Goal: Task Accomplishment & Management: Manage account settings

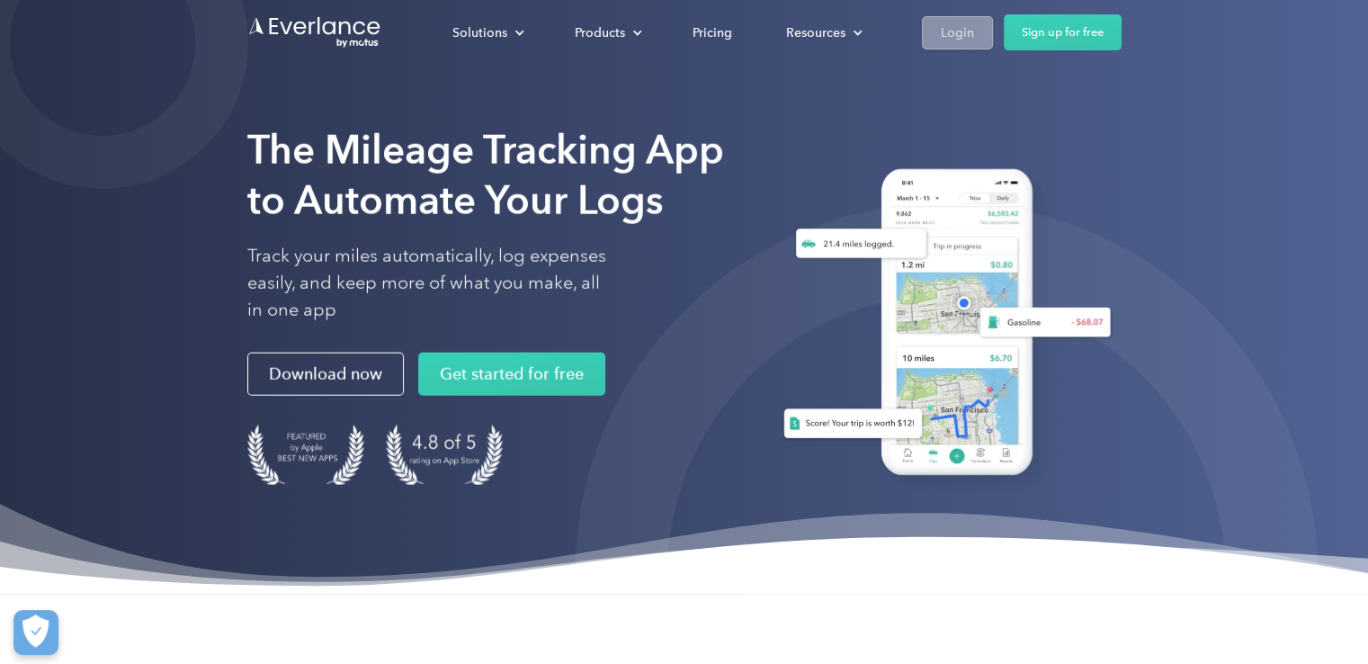
click at [946, 25] on div "Login" at bounding box center [957, 33] width 33 height 22
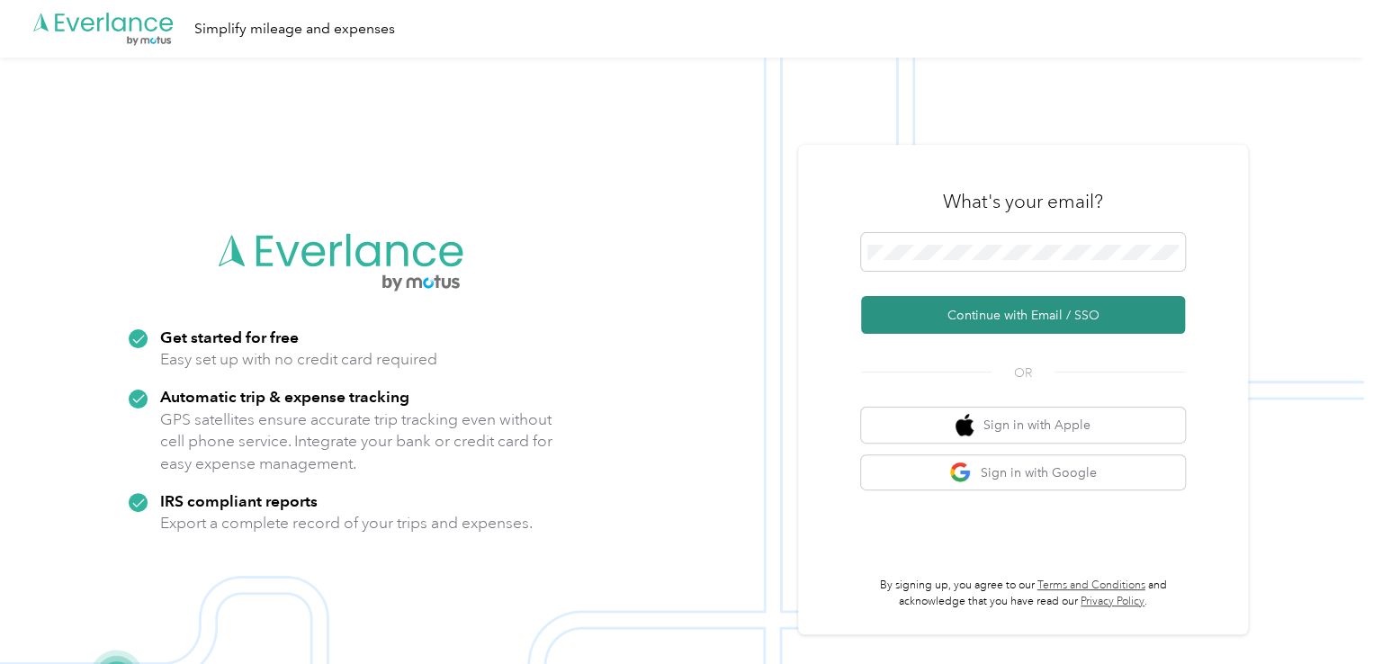
click at [1007, 306] on button "Continue with Email / SSO" at bounding box center [1023, 315] width 324 height 38
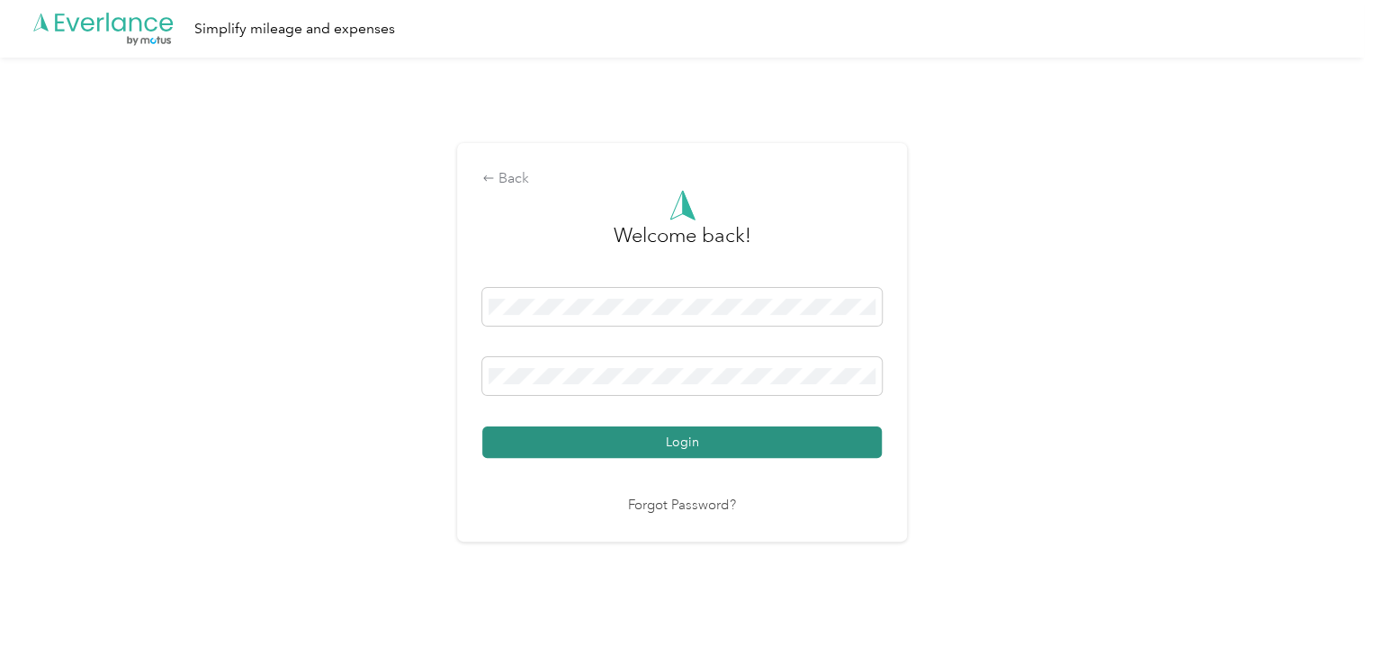
click at [603, 434] on button "Login" at bounding box center [681, 441] width 399 height 31
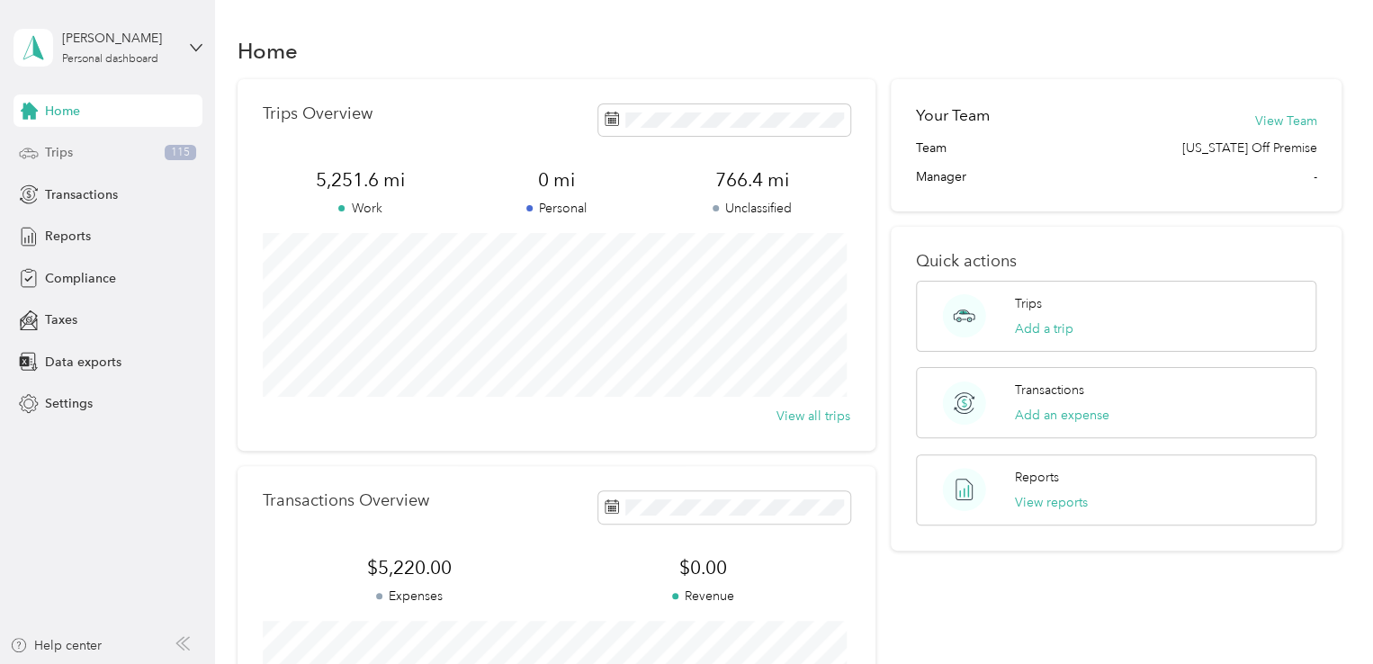
click at [54, 150] on span "Trips" at bounding box center [59, 152] width 28 height 19
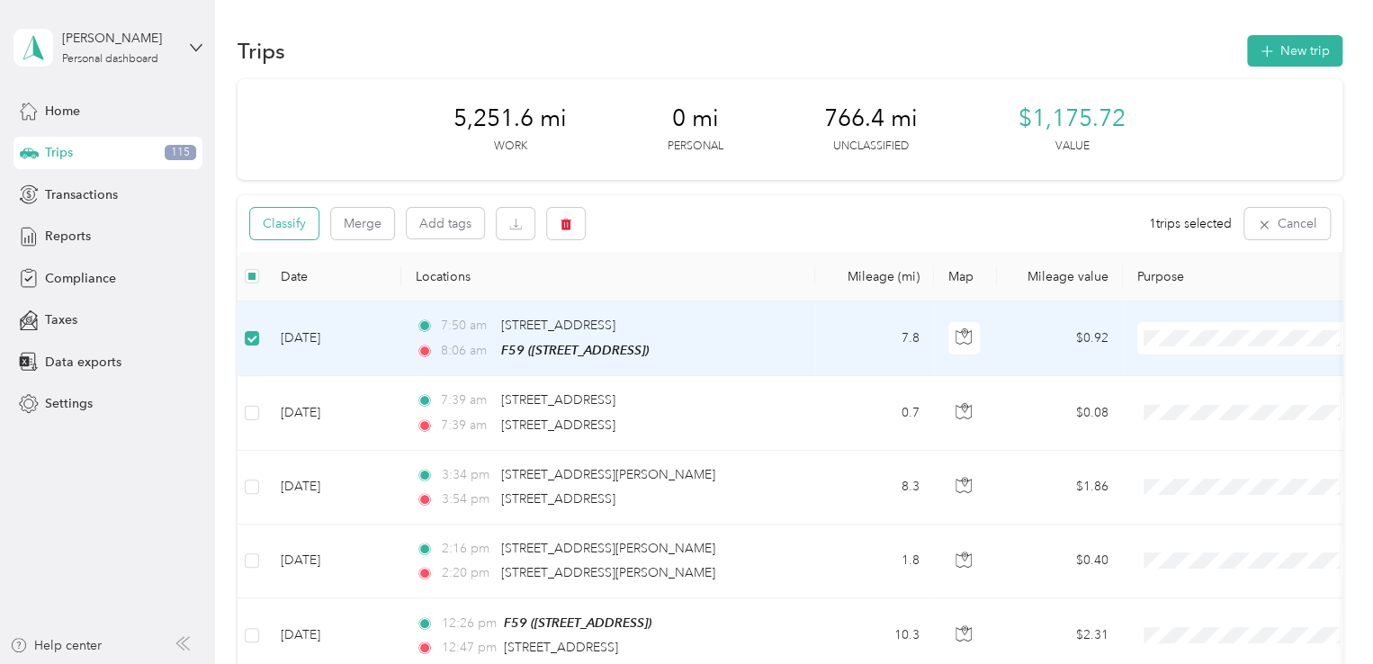
click at [293, 225] on button "Classify" at bounding box center [284, 223] width 68 height 31
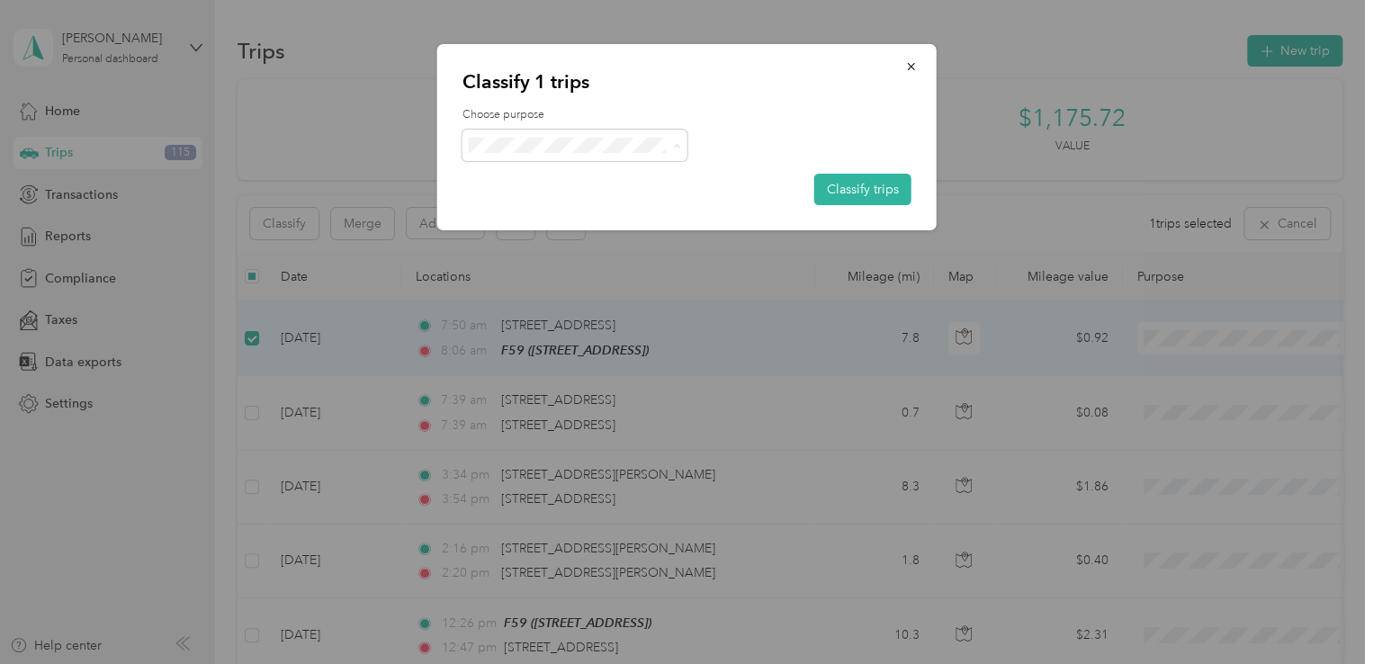
click at [548, 176] on span "Fisher59" at bounding box center [589, 178] width 167 height 19
click at [856, 190] on button "Classify trips" at bounding box center [862, 189] width 97 height 31
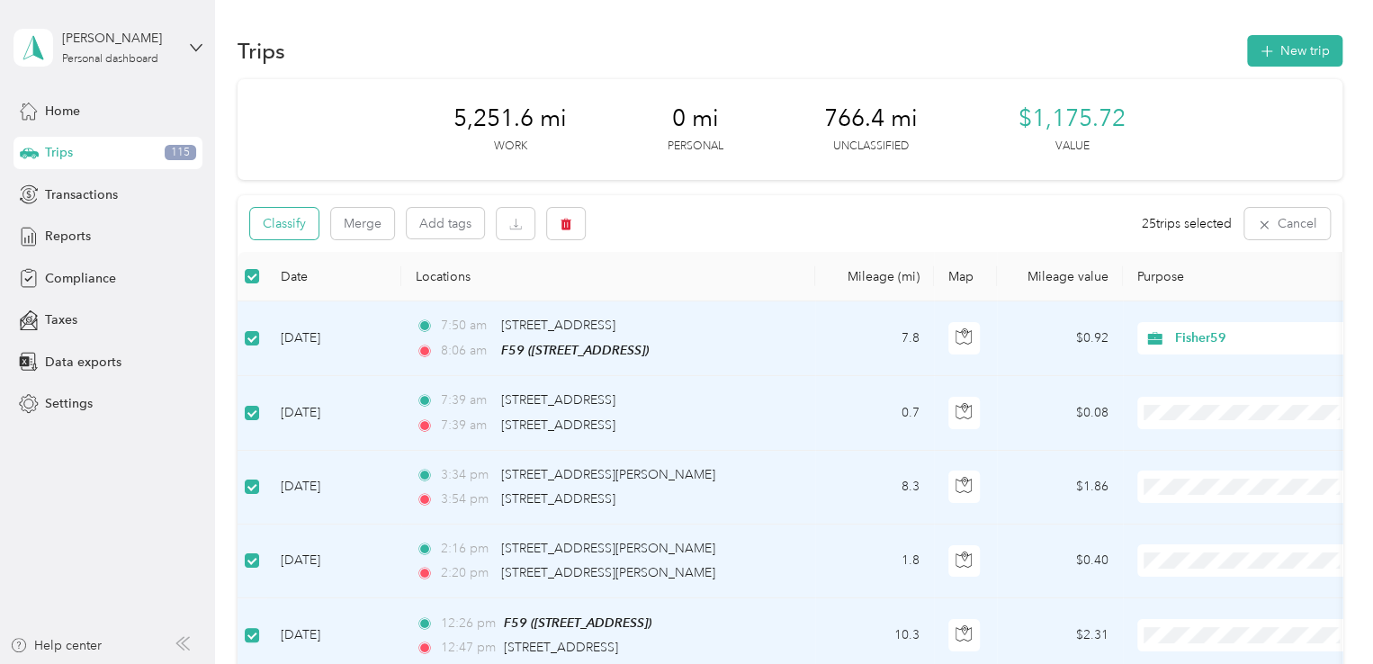
click at [296, 231] on button "Classify" at bounding box center [284, 223] width 68 height 31
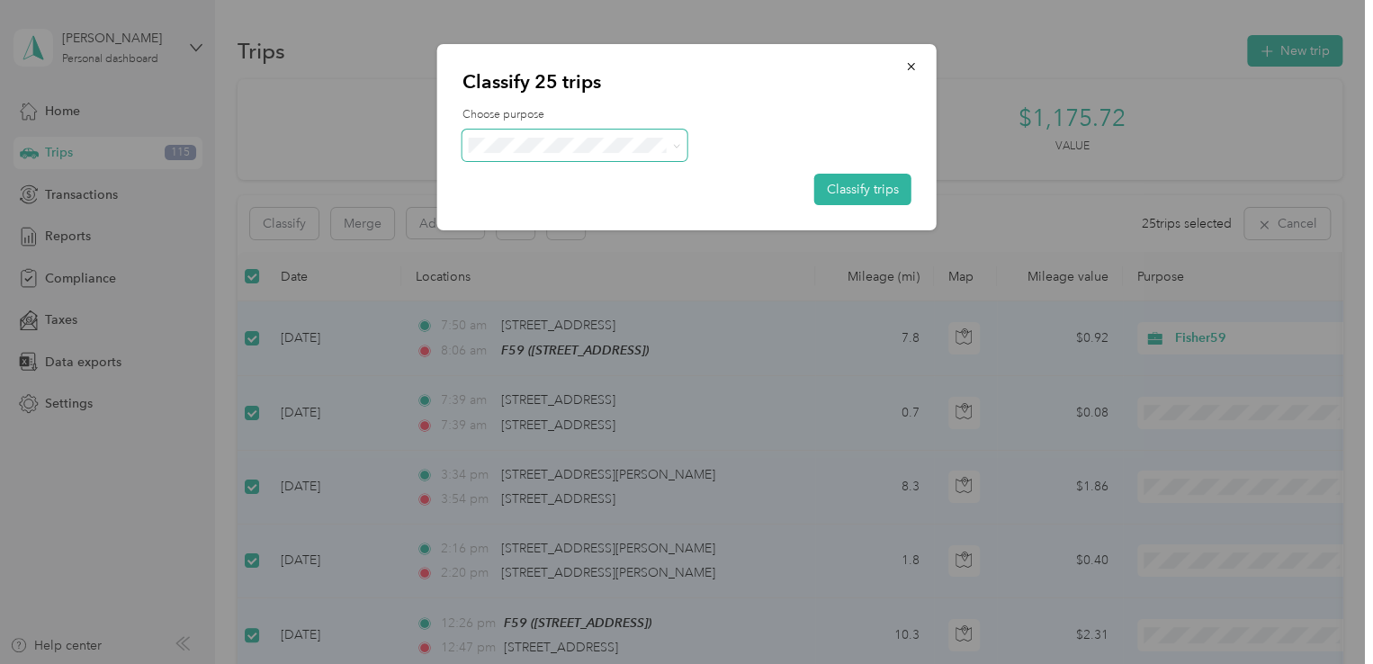
click at [654, 157] on span at bounding box center [574, 145] width 225 height 31
click at [847, 195] on button "Classify trips" at bounding box center [862, 189] width 97 height 31
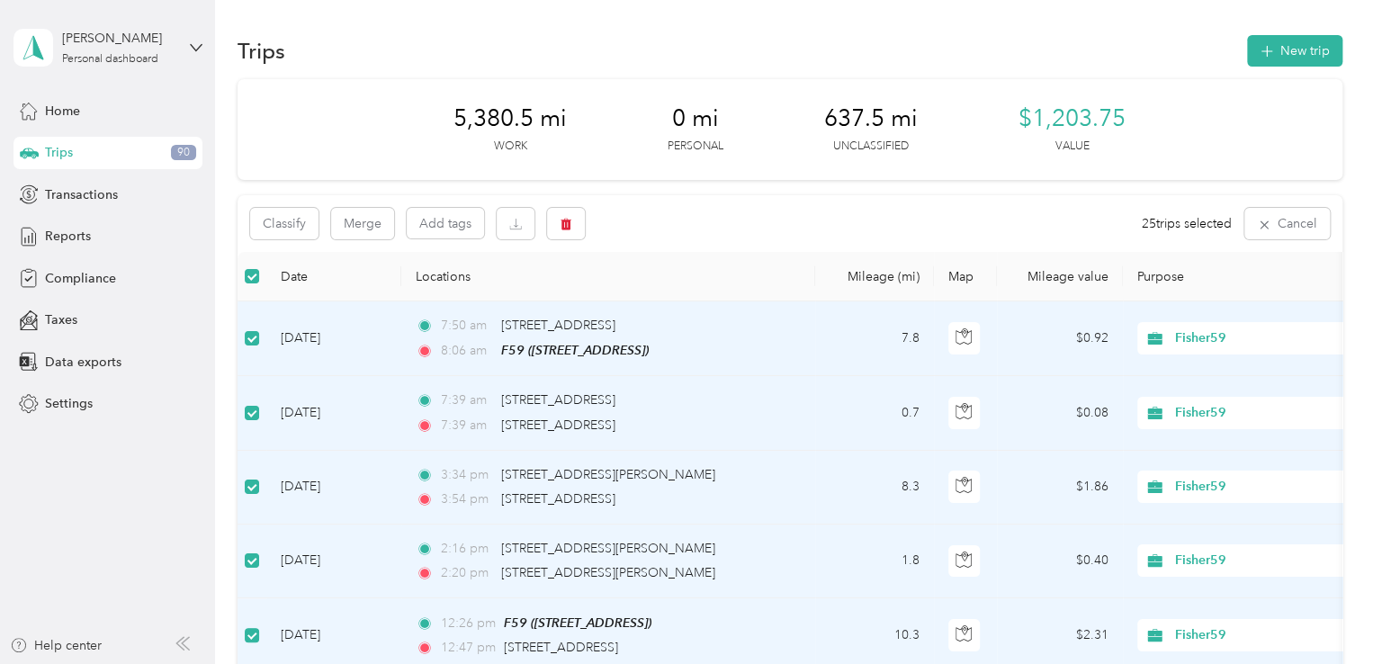
click at [1151, 276] on th "Purpose" at bounding box center [1249, 276] width 252 height 49
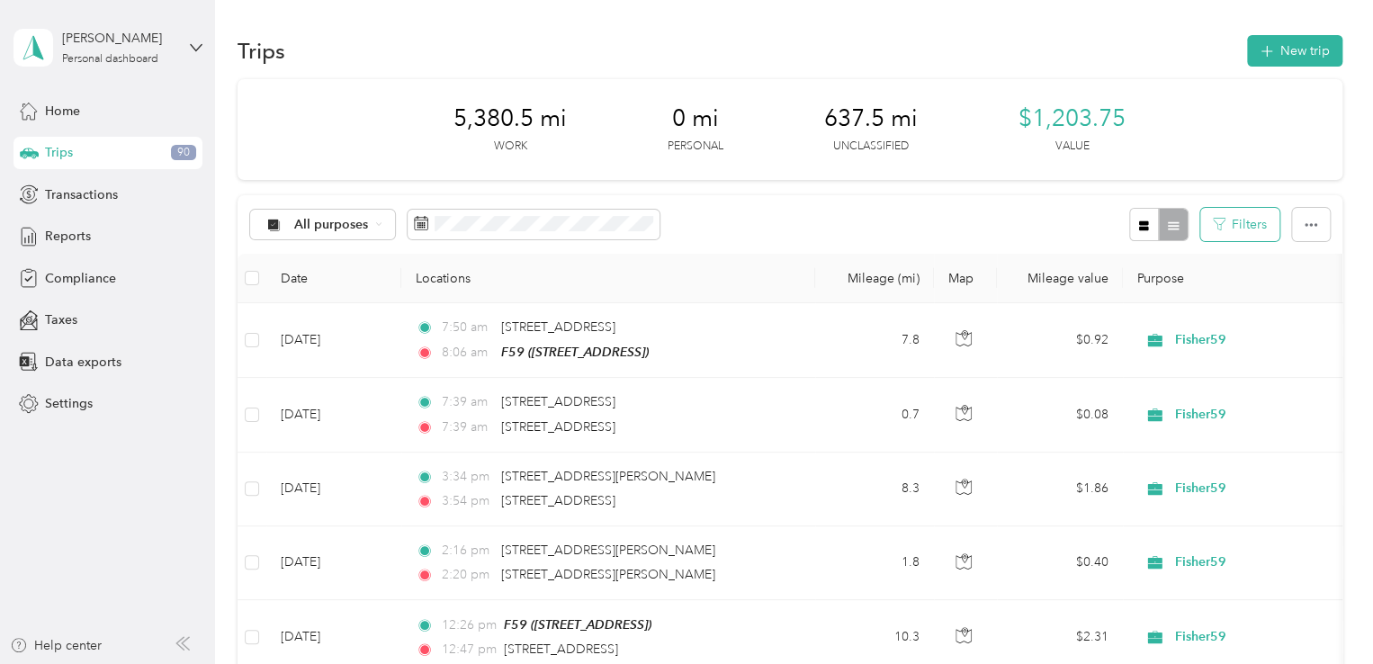
click at [1233, 227] on button "Filters" at bounding box center [1239, 224] width 79 height 33
click at [1037, 198] on div "All purposes Filters" at bounding box center [789, 224] width 1105 height 58
click at [1306, 229] on icon "button" at bounding box center [1310, 225] width 13 height 13
click at [1139, 224] on icon "button" at bounding box center [1144, 225] width 10 height 10
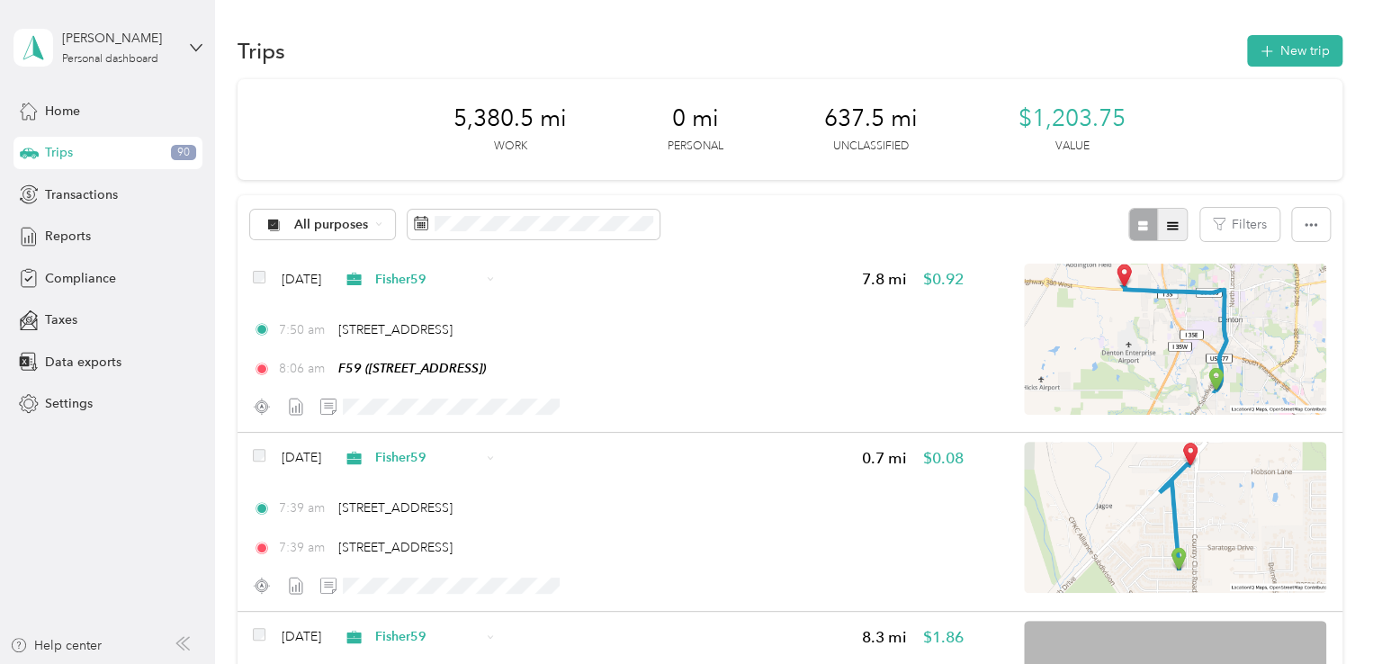
click at [1169, 224] on icon "button" at bounding box center [1172, 225] width 13 height 13
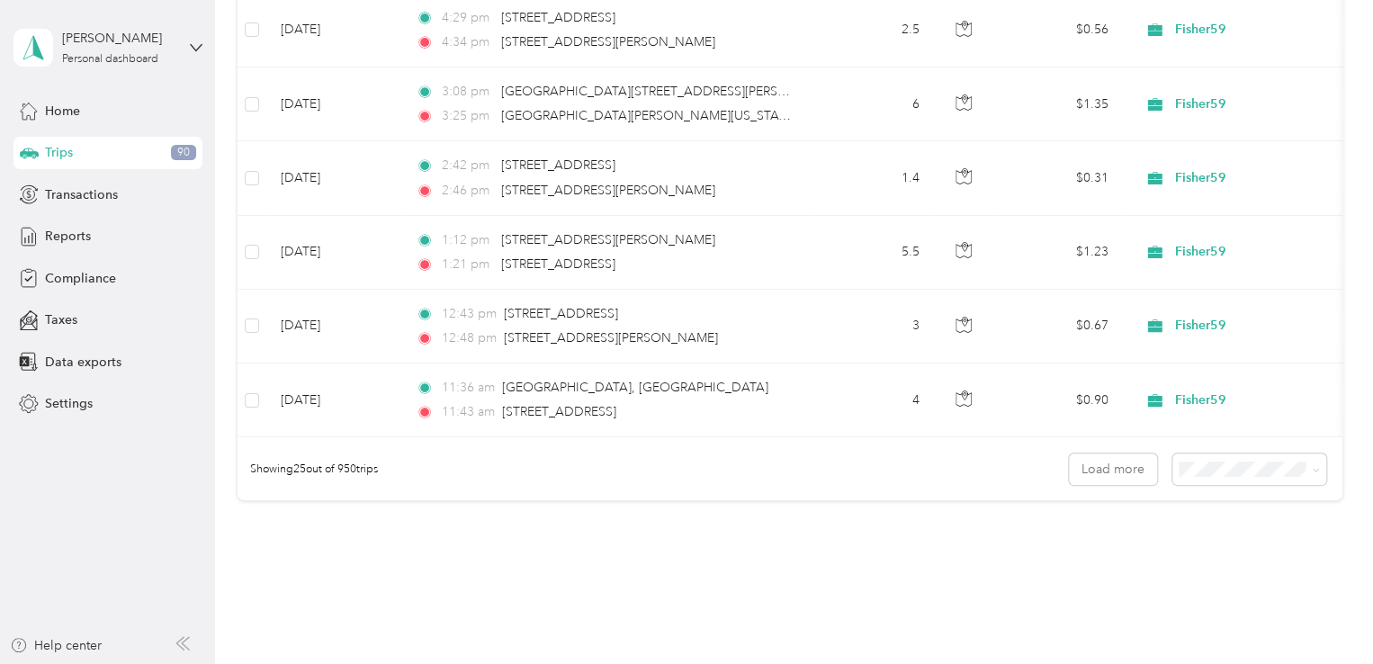
scroll to position [1810, 0]
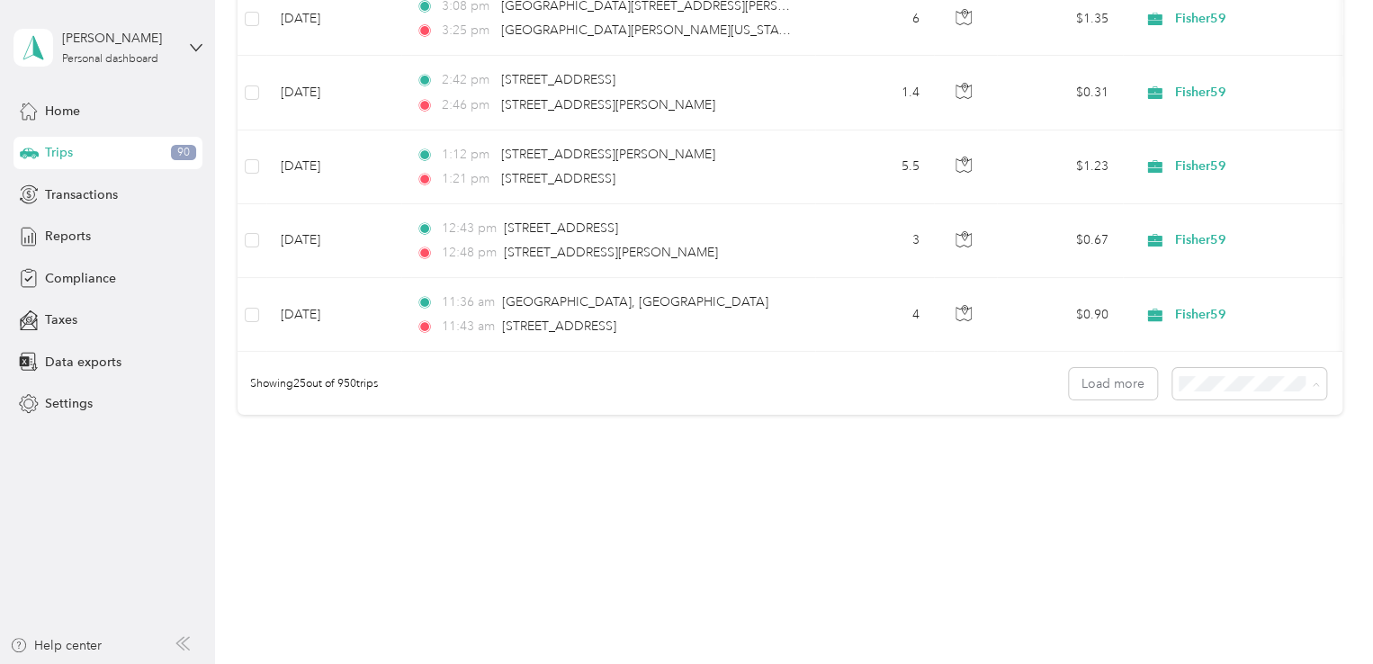
click at [1249, 479] on span "100 per load" at bounding box center [1217, 478] width 74 height 15
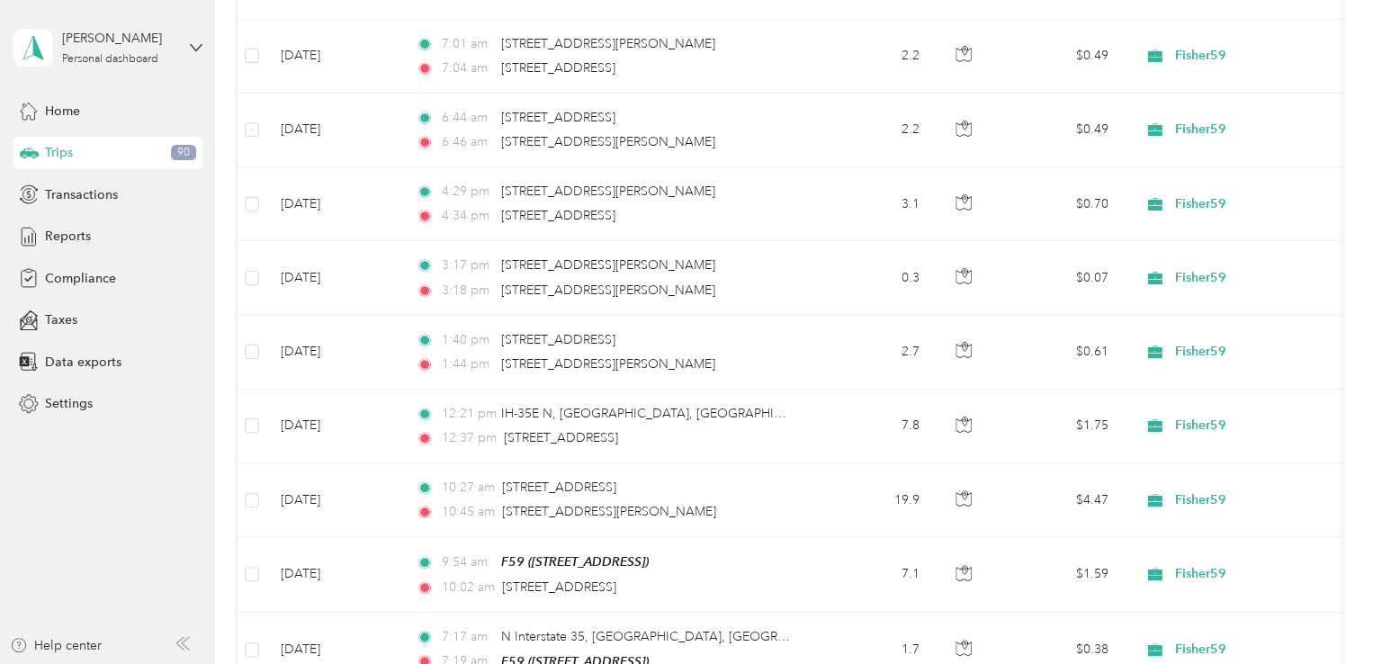
scroll to position [101, 0]
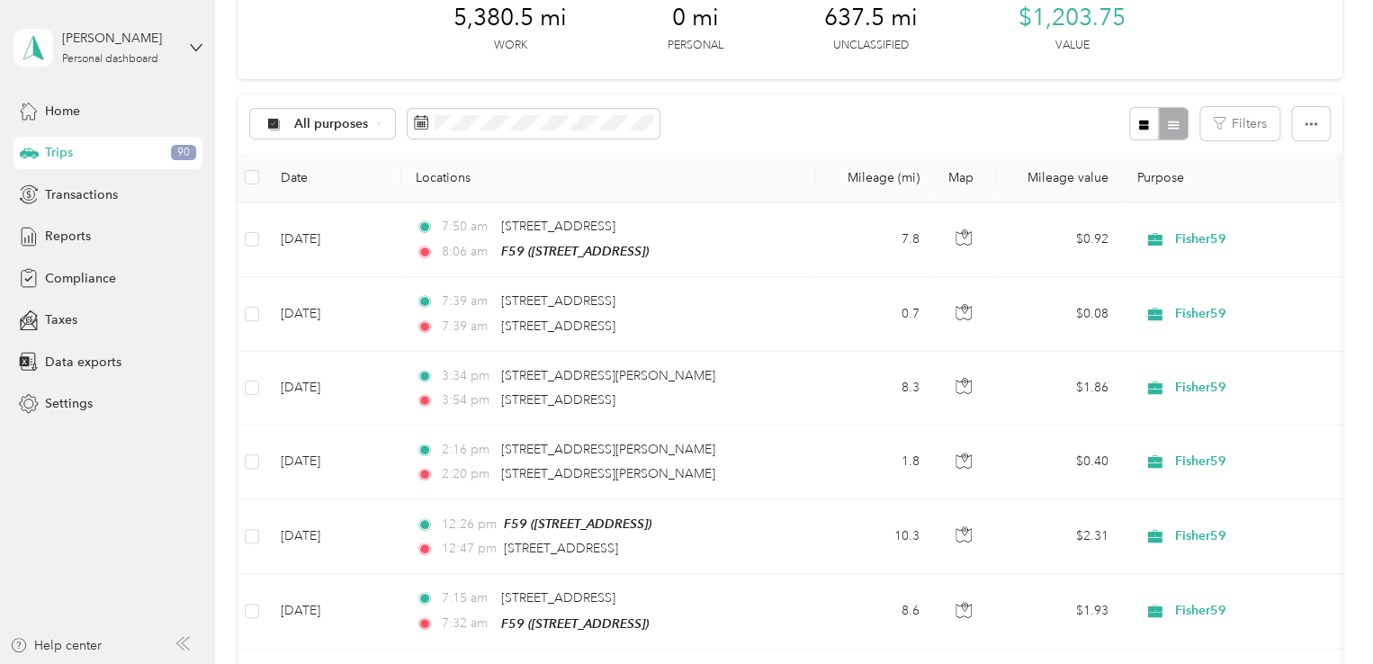
click at [1167, 170] on th "Purpose" at bounding box center [1249, 177] width 252 height 49
click at [381, 126] on div "All purposes" at bounding box center [323, 124] width 146 height 31
click at [341, 187] on span "Unclassified" at bounding box center [337, 187] width 87 height 19
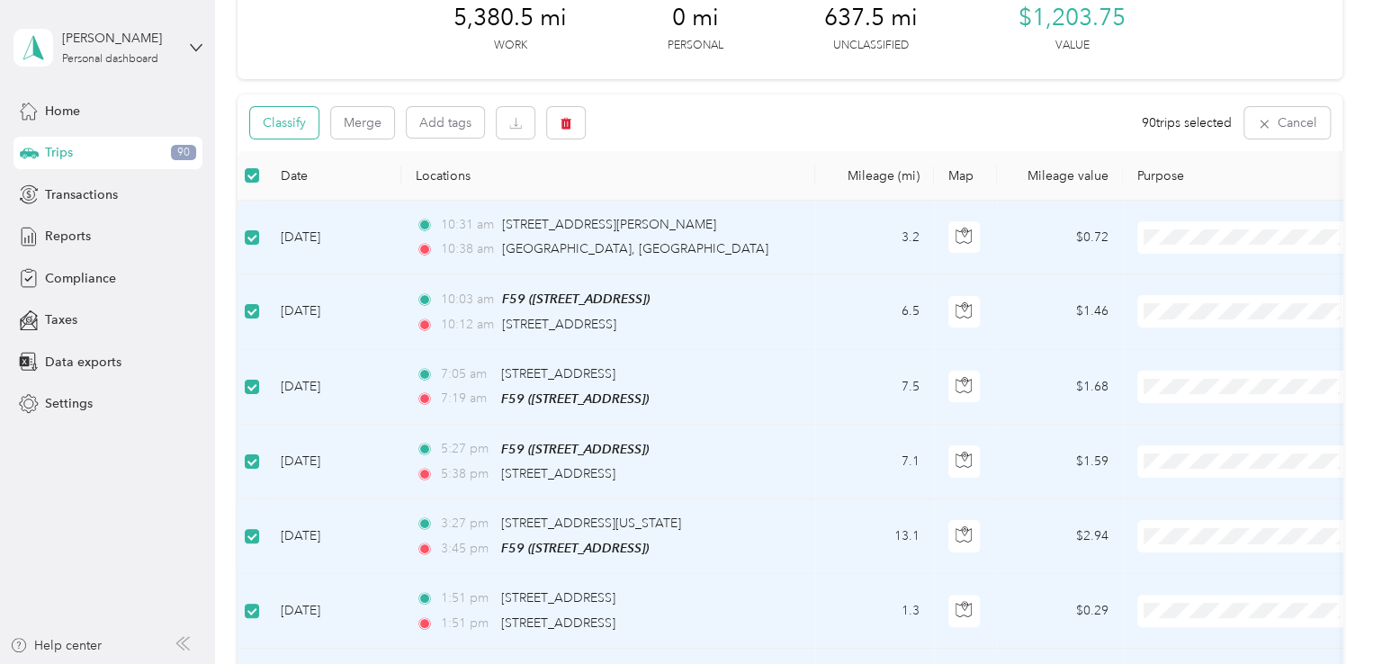
click at [295, 133] on button "Classify" at bounding box center [284, 122] width 68 height 31
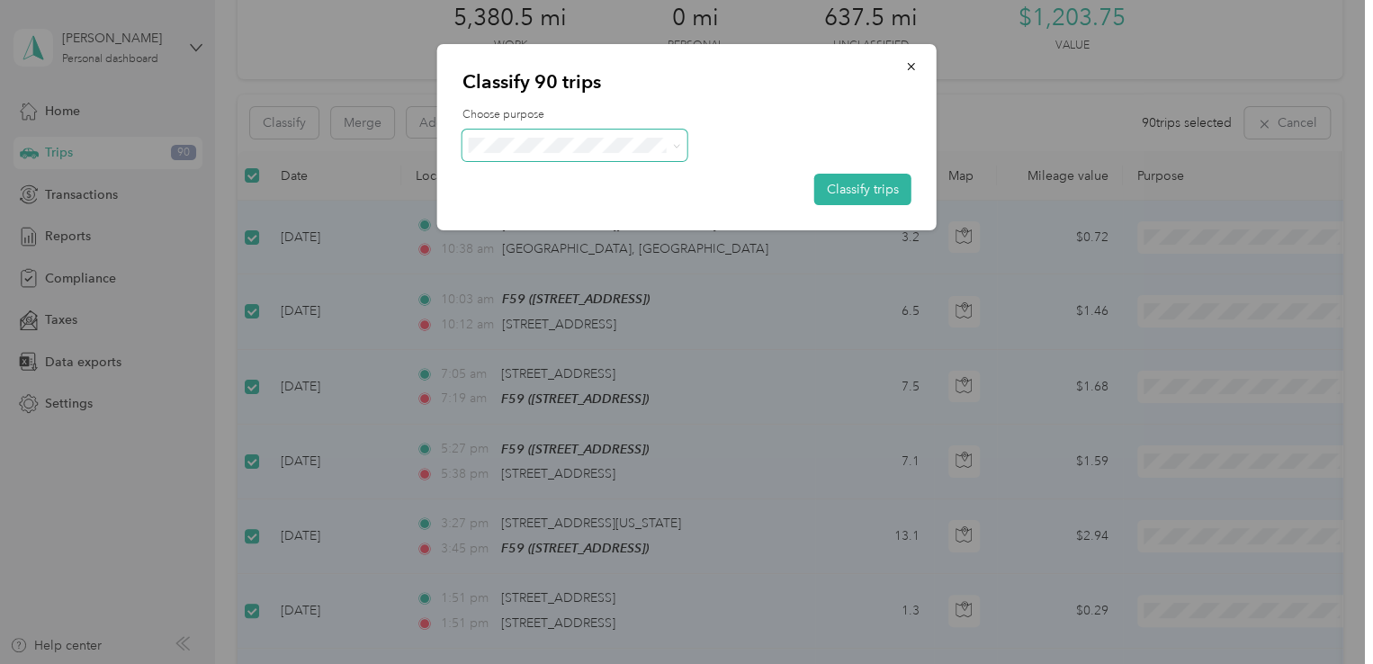
click at [561, 154] on span at bounding box center [574, 145] width 225 height 31
click at [668, 141] on span at bounding box center [673, 145] width 14 height 19
click at [561, 178] on span "Fisher59" at bounding box center [589, 178] width 167 height 19
click at [881, 184] on button "Classify trips" at bounding box center [862, 189] width 97 height 31
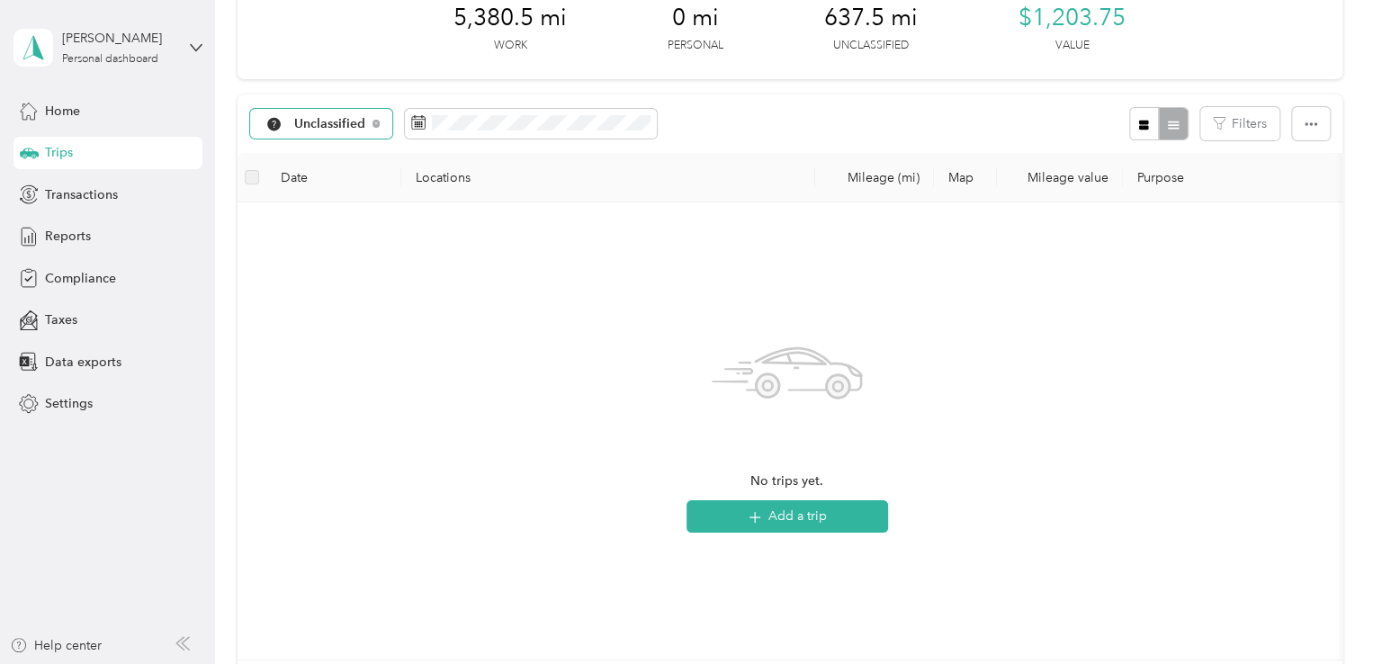
click at [344, 122] on span "Unclassified" at bounding box center [330, 124] width 72 height 13
click at [344, 149] on span "All purposes" at bounding box center [341, 156] width 94 height 19
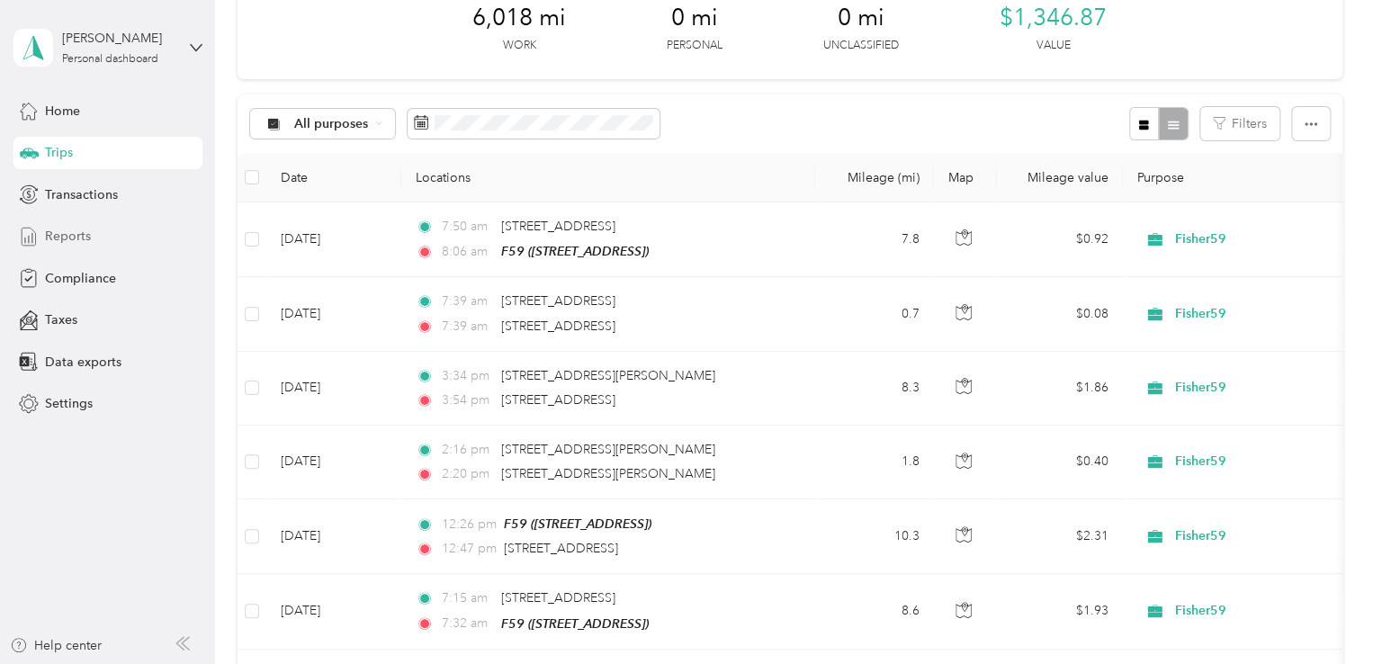
click at [78, 233] on span "Reports" at bounding box center [68, 236] width 46 height 19
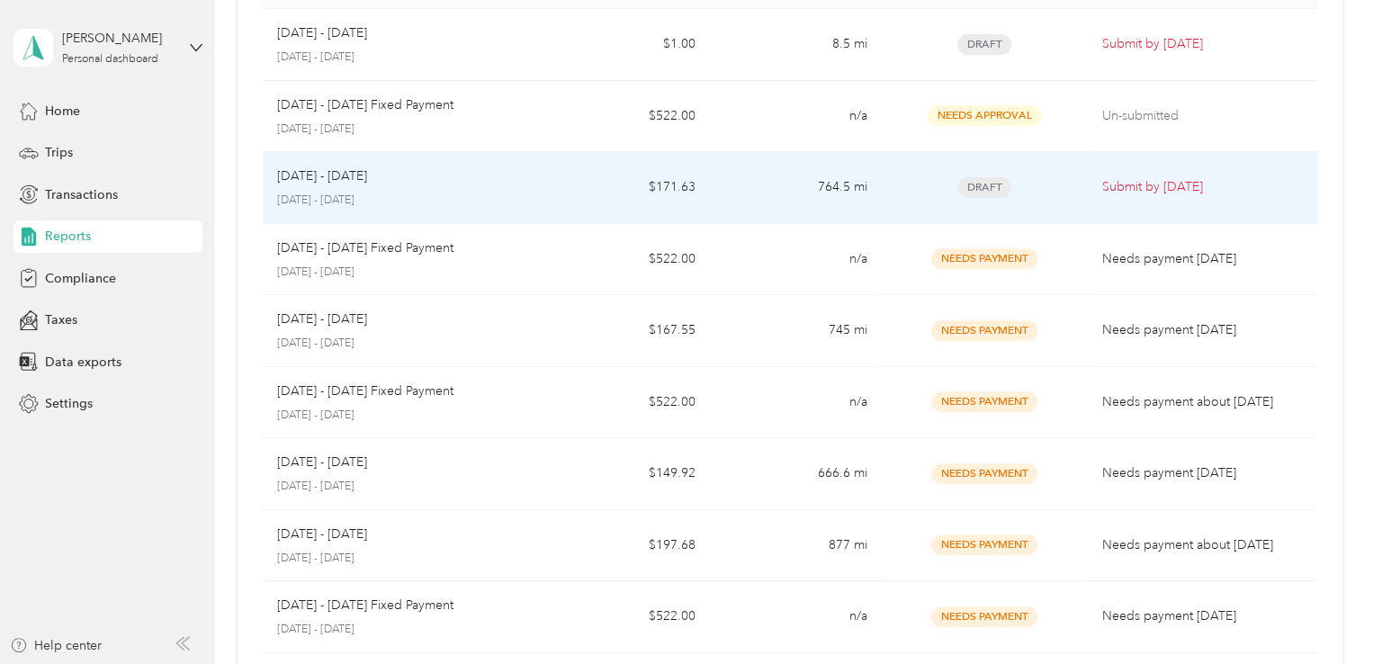
scroll to position [140, 0]
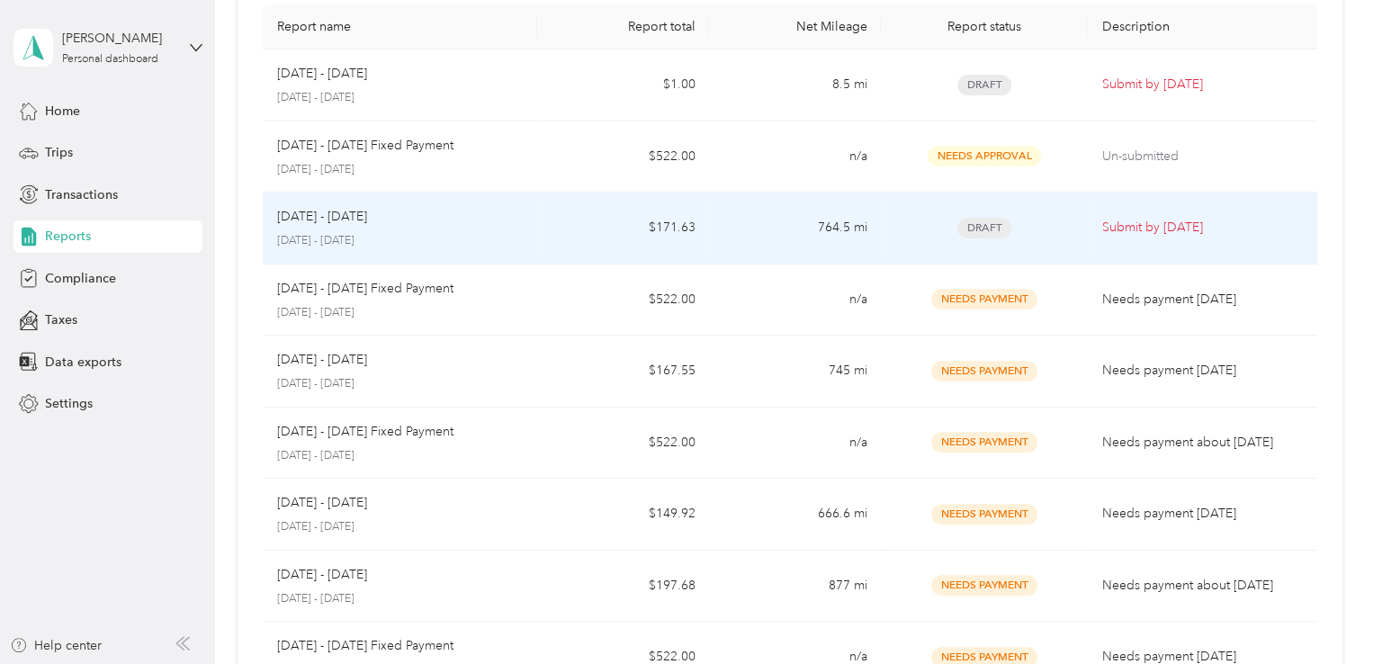
click at [753, 224] on td "764.5 mi" at bounding box center [795, 229] width 172 height 72
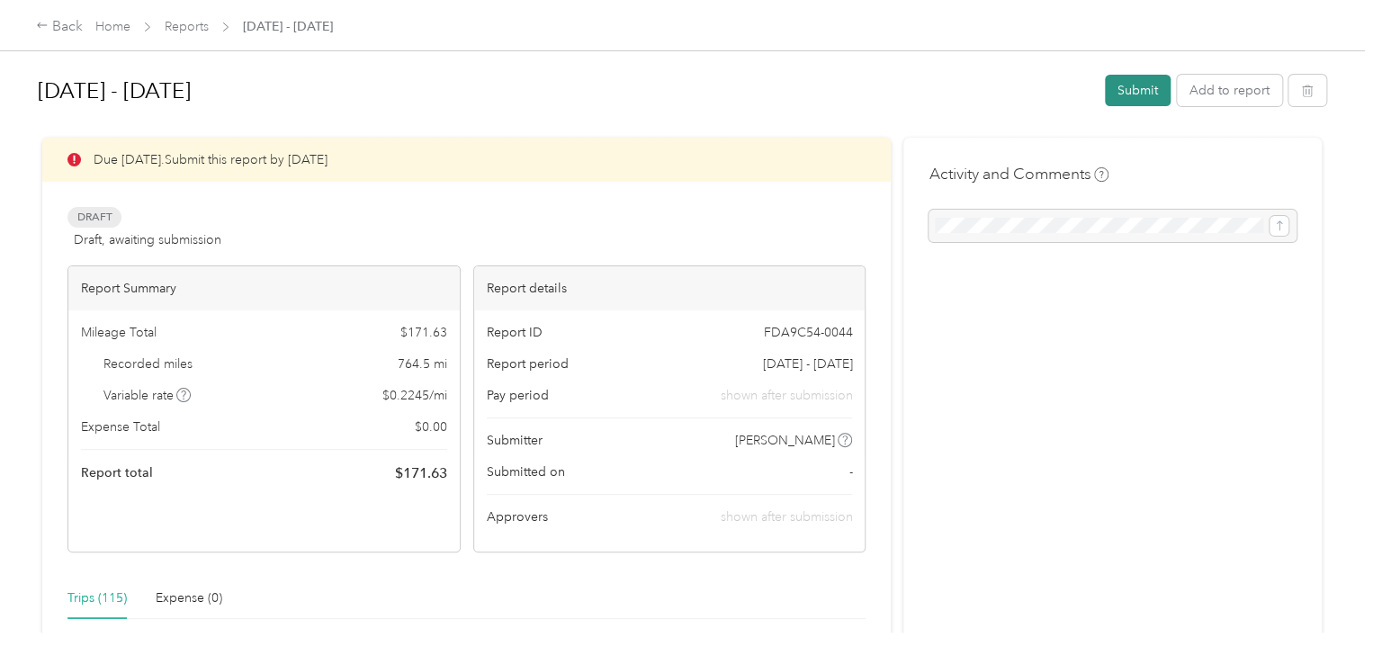
click at [1129, 78] on button "Submit" at bounding box center [1138, 90] width 66 height 31
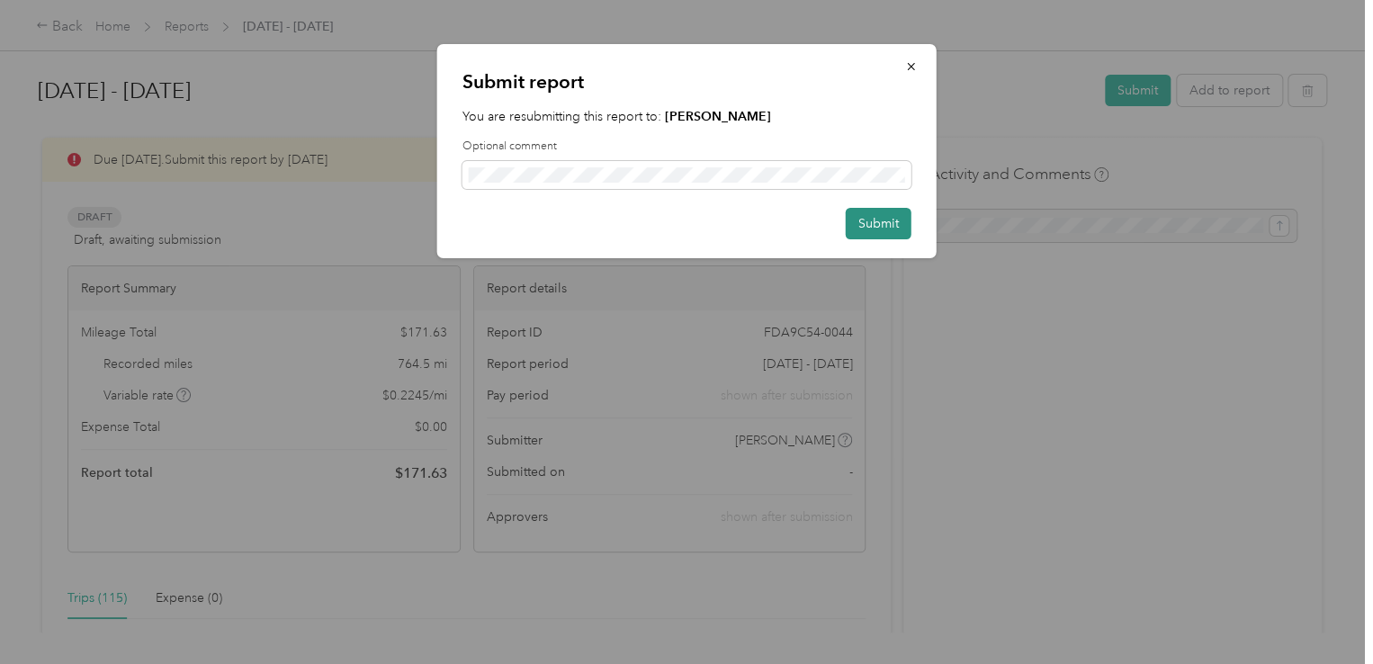
click at [863, 211] on button "Submit" at bounding box center [879, 223] width 66 height 31
